Goal: Task Accomplishment & Management: Use online tool/utility

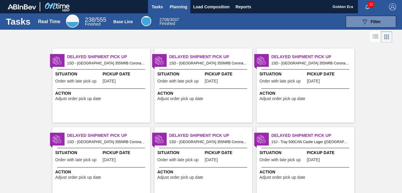
click at [185, 6] on span "Planning" at bounding box center [178, 6] width 17 height 7
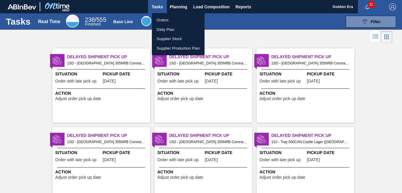
click at [164, 21] on li "Orders" at bounding box center [178, 19] width 53 height 9
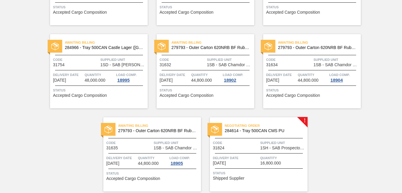
scroll to position [205, 0]
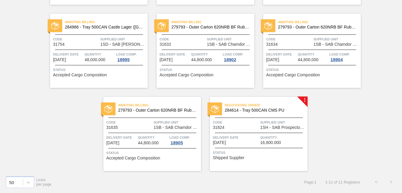
click at [282, 108] on span "284614 - Tray 500CAN CMS PU" at bounding box center [264, 110] width 78 height 4
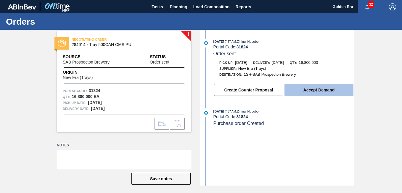
click at [316, 87] on button "Accept Demand" at bounding box center [319, 90] width 69 height 12
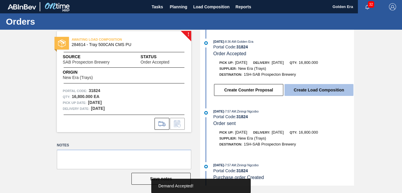
click at [316, 92] on button "Create Load Composition" at bounding box center [319, 90] width 69 height 12
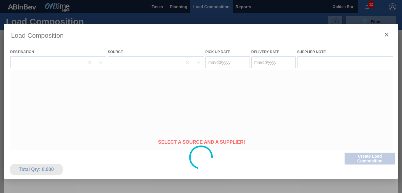
type Date "[DATE]"
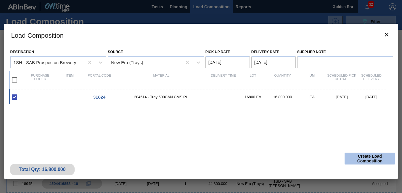
click at [360, 157] on button "Create Load Composition" at bounding box center [370, 158] width 50 height 12
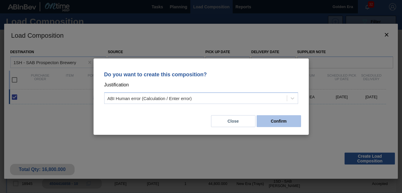
click at [279, 120] on button "Confirm" at bounding box center [279, 121] width 44 height 12
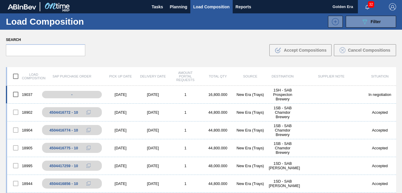
click at [16, 93] on input "checkbox" at bounding box center [15, 94] width 12 height 12
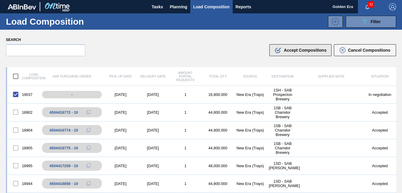
click at [290, 49] on span "Accept Compositions" at bounding box center [305, 50] width 43 height 5
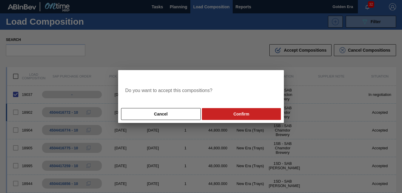
click at [236, 116] on button "Confirm" at bounding box center [241, 114] width 79 height 12
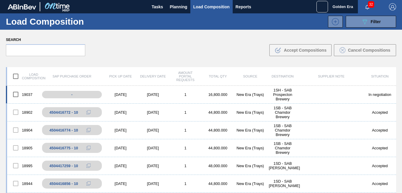
click at [17, 95] on input "checkbox" at bounding box center [15, 94] width 12 height 12
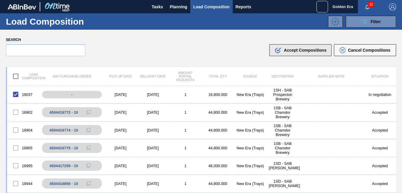
click at [295, 48] on span "Accept Compositions" at bounding box center [305, 50] width 43 height 5
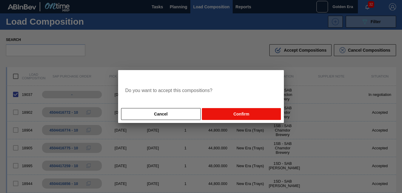
click at [242, 114] on button "Confirm" at bounding box center [241, 114] width 79 height 12
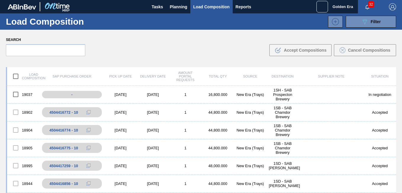
click at [122, 50] on div "Search .b{fill:var(--color-action-default)} Accept Compositions Cancel Composit…" at bounding box center [201, 46] width 402 height 32
click at [15, 91] on input "checkbox" at bounding box center [15, 94] width 12 height 12
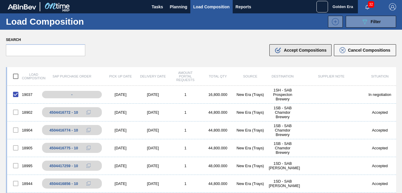
click at [285, 49] on span "Accept Compositions" at bounding box center [305, 50] width 43 height 5
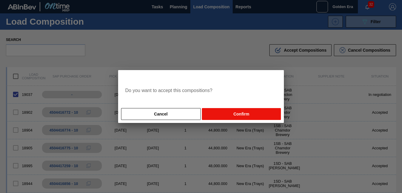
click at [224, 113] on button "Confirm" at bounding box center [241, 114] width 79 height 12
checkbox input "false"
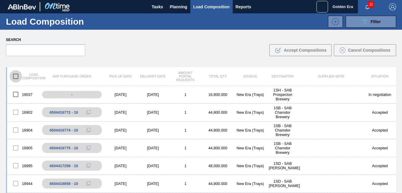
click at [17, 76] on input "checkbox" at bounding box center [15, 76] width 12 height 12
checkbox input "true"
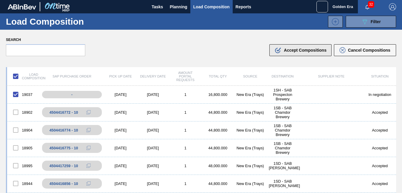
click at [294, 51] on span "Accept Compositions" at bounding box center [305, 50] width 43 height 5
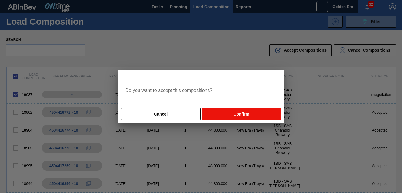
click at [225, 111] on button "Confirm" at bounding box center [241, 114] width 79 height 12
checkbox input "false"
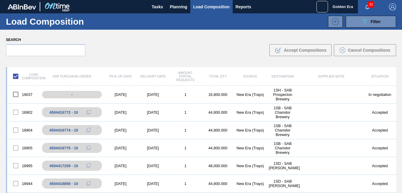
click at [16, 77] on input "checkbox" at bounding box center [15, 76] width 12 height 12
checkbox input "false"
click at [16, 94] on input "checkbox" at bounding box center [15, 94] width 12 height 12
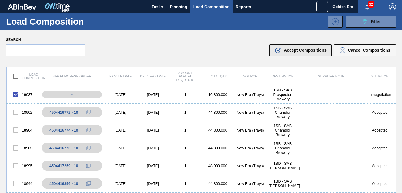
click at [290, 48] on span "Accept Compositions" at bounding box center [305, 50] width 43 height 5
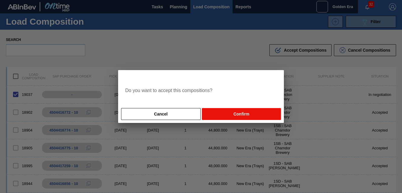
click at [232, 111] on button "Confirm" at bounding box center [241, 114] width 79 height 12
checkbox input "false"
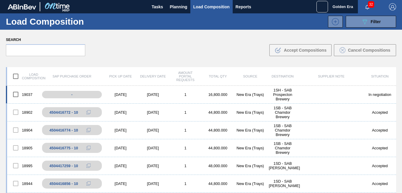
click at [16, 93] on input "checkbox" at bounding box center [15, 94] width 12 height 12
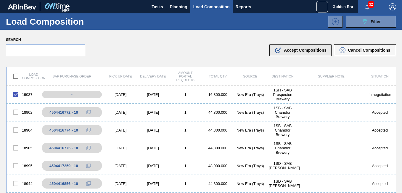
click at [299, 51] on span "Accept Compositions" at bounding box center [305, 50] width 43 height 5
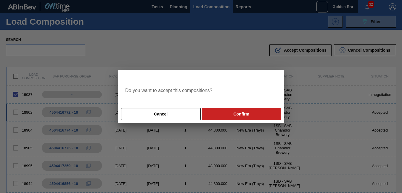
click at [249, 113] on button "Confirm" at bounding box center [241, 114] width 79 height 12
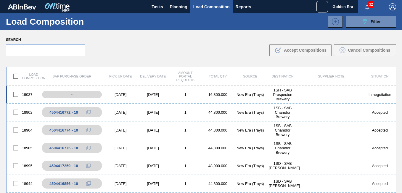
click at [14, 94] on input "checkbox" at bounding box center [15, 94] width 12 height 12
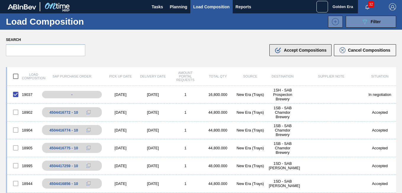
click at [315, 52] on span "Accept Compositions" at bounding box center [305, 50] width 43 height 5
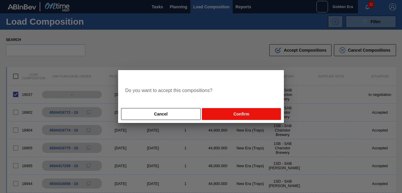
click at [233, 116] on button "Confirm" at bounding box center [241, 114] width 79 height 12
checkbox input "false"
